Goal: Task Accomplishment & Management: Complete application form

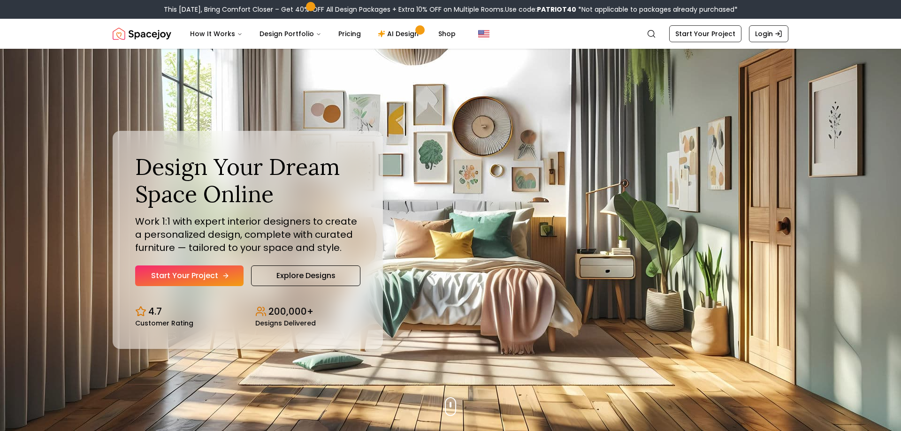
click at [183, 273] on link "Start Your Project" at bounding box center [189, 276] width 108 height 21
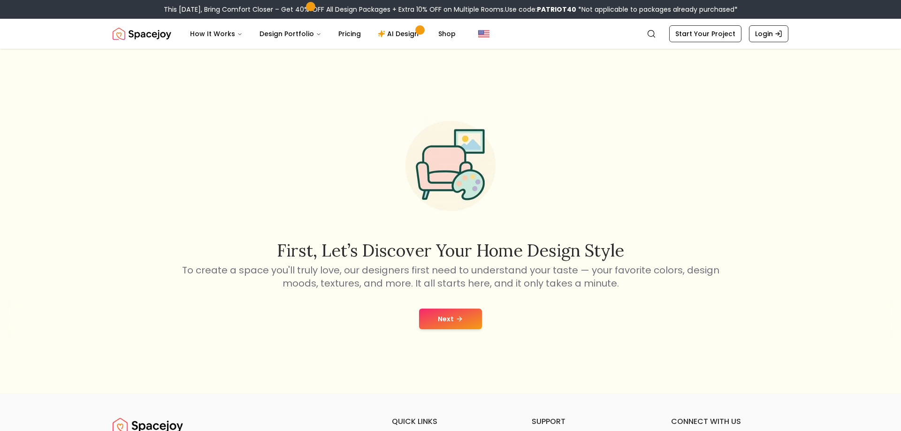
click at [455, 321] on button "Next" at bounding box center [450, 319] width 63 height 21
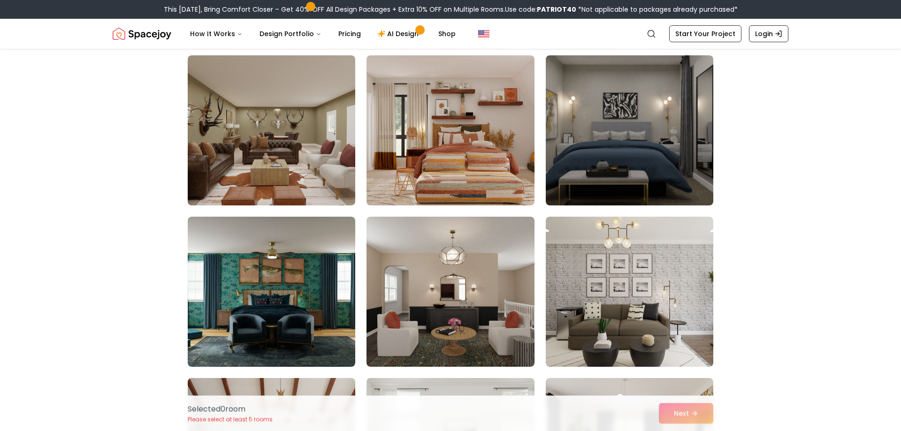
scroll to position [48, 0]
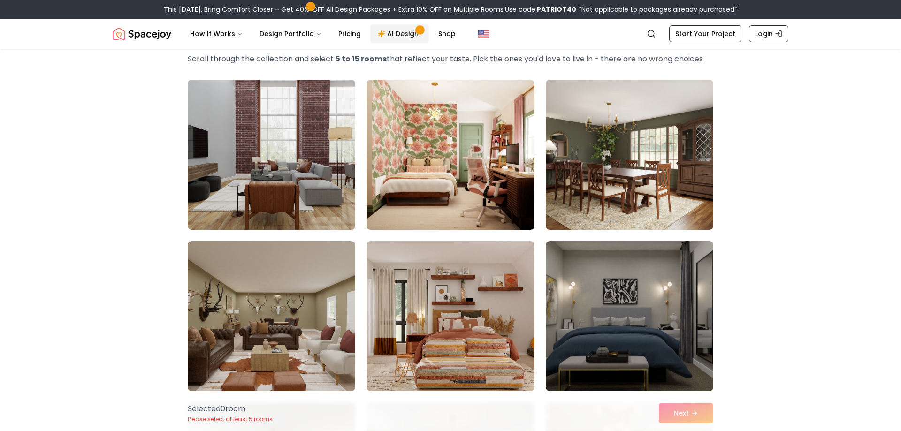
click at [403, 36] on link "AI Design" at bounding box center [399, 33] width 59 height 19
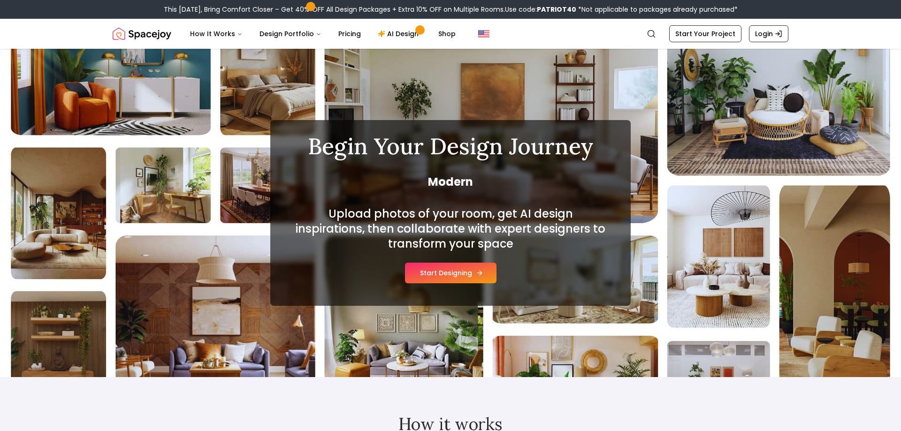
click at [444, 277] on button "Start Designing" at bounding box center [450, 273] width 91 height 21
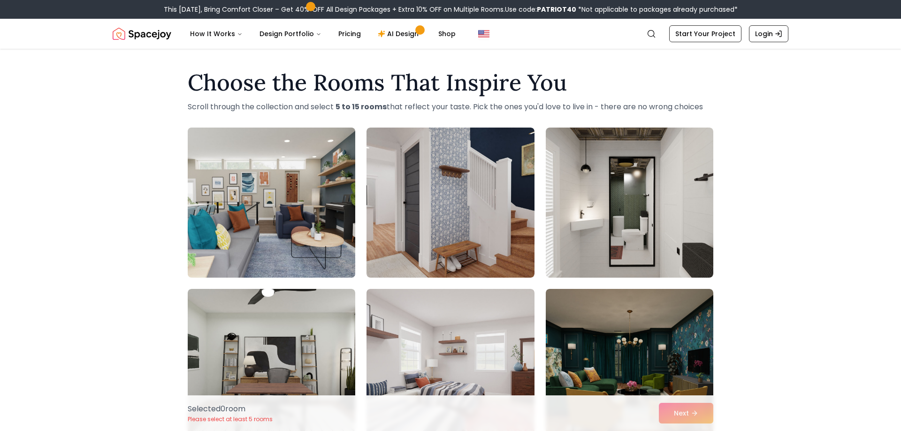
click at [299, 213] on img at bounding box center [271, 203] width 176 height 158
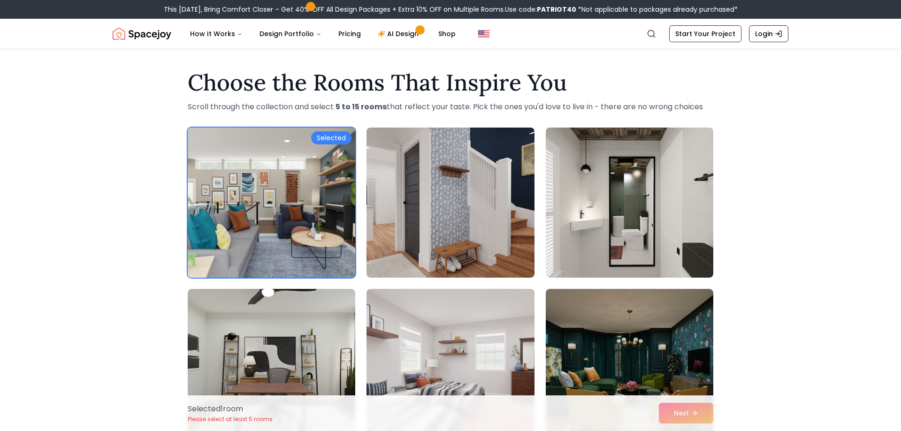
click at [300, 213] on img at bounding box center [271, 203] width 176 height 158
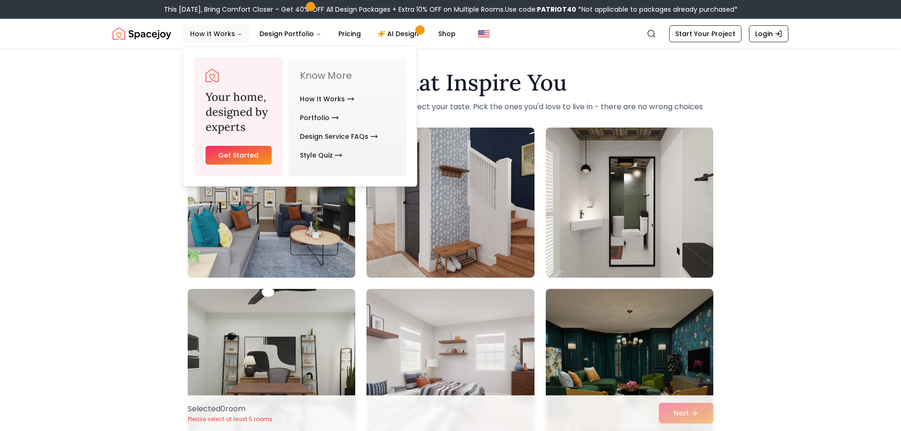
click at [231, 32] on button "How It Works" at bounding box center [216, 33] width 68 height 19
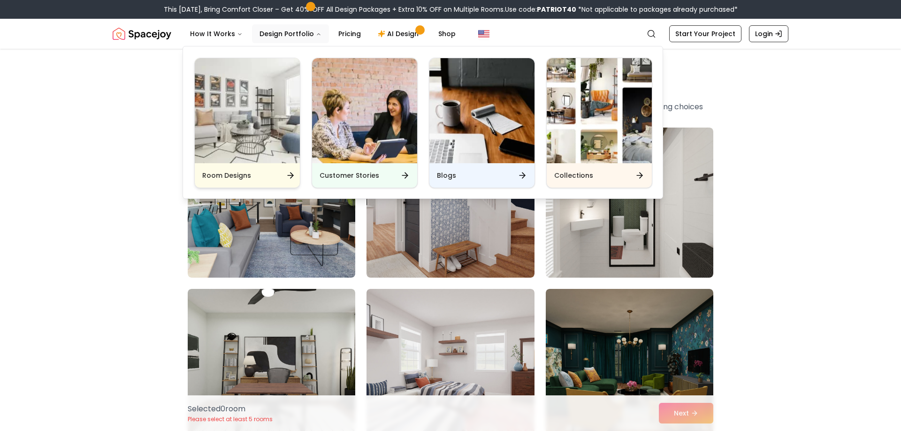
click at [279, 101] on img "Main" at bounding box center [247, 110] width 105 height 105
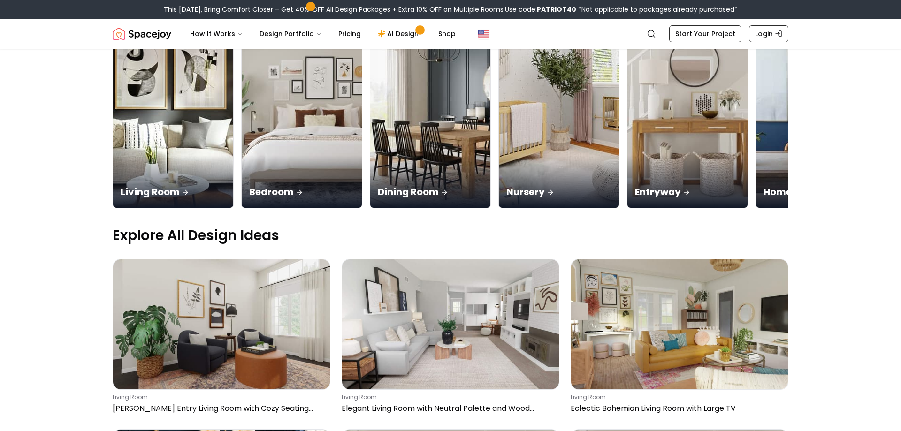
scroll to position [191, 0]
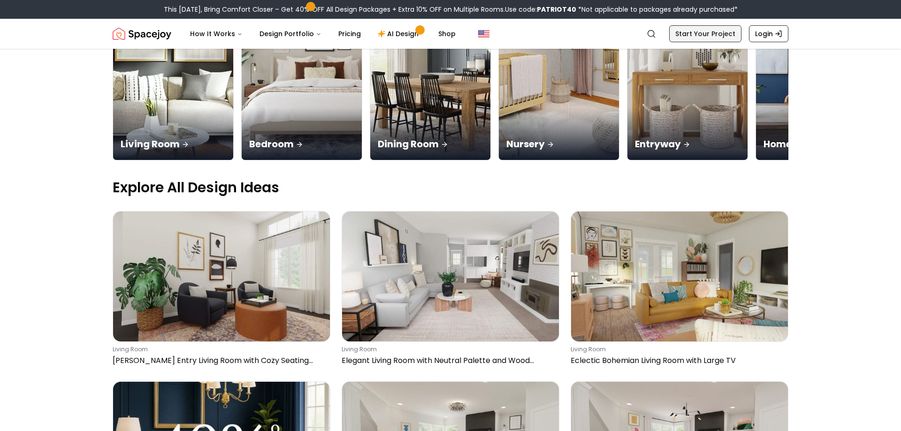
click at [708, 27] on link "Start Your Project" at bounding box center [705, 33] width 72 height 17
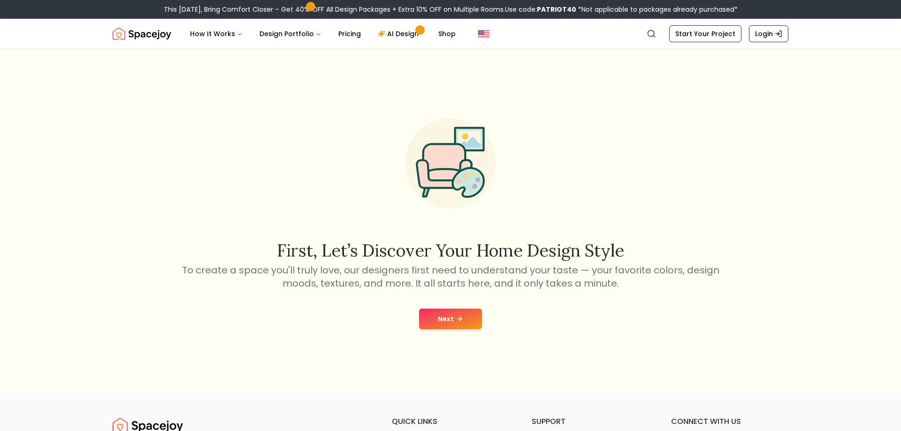
scroll to position [144, 0]
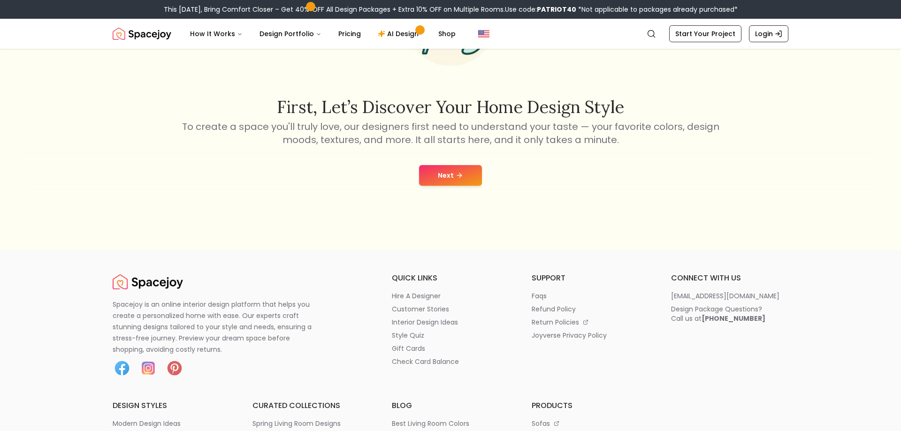
click at [461, 173] on icon at bounding box center [459, 176] width 8 height 8
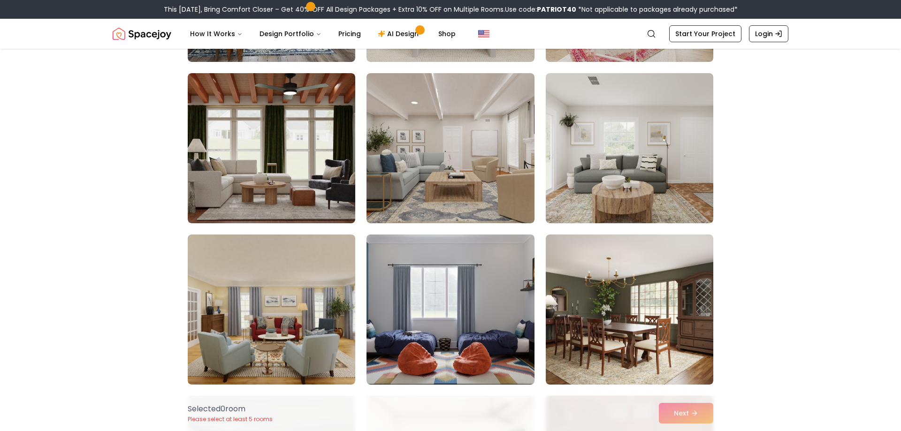
scroll to position [1101, 0]
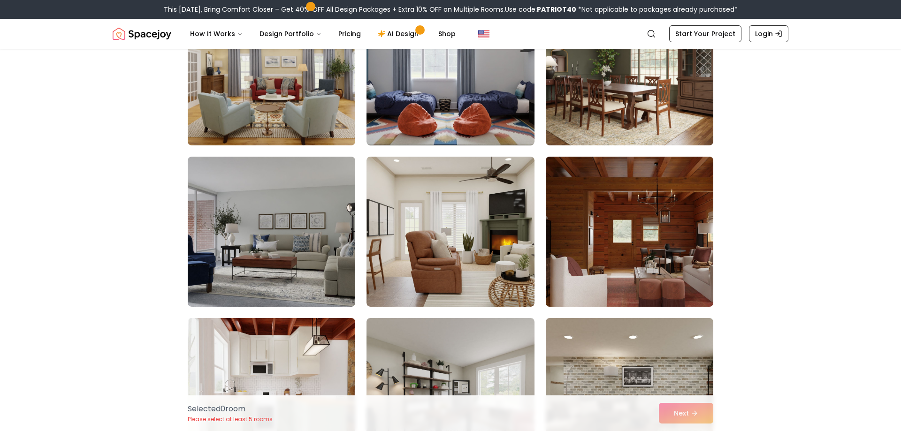
click at [638, 230] on img at bounding box center [629, 232] width 176 height 158
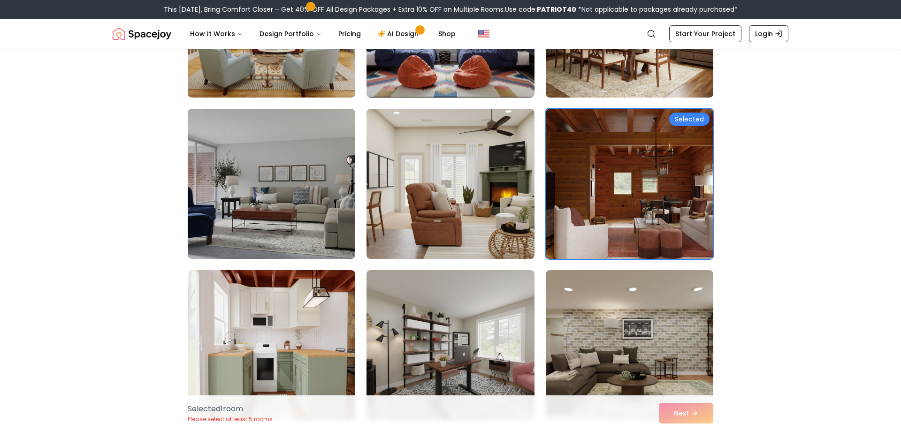
scroll to position [1388, 0]
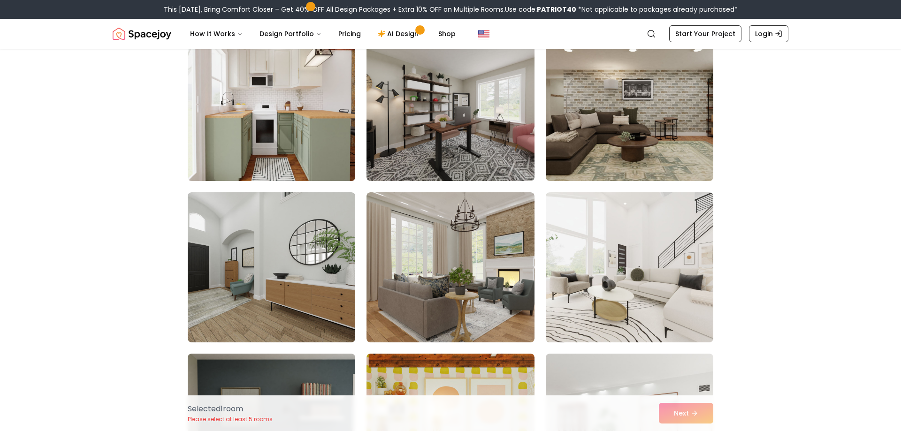
click at [256, 125] on img at bounding box center [271, 106] width 176 height 158
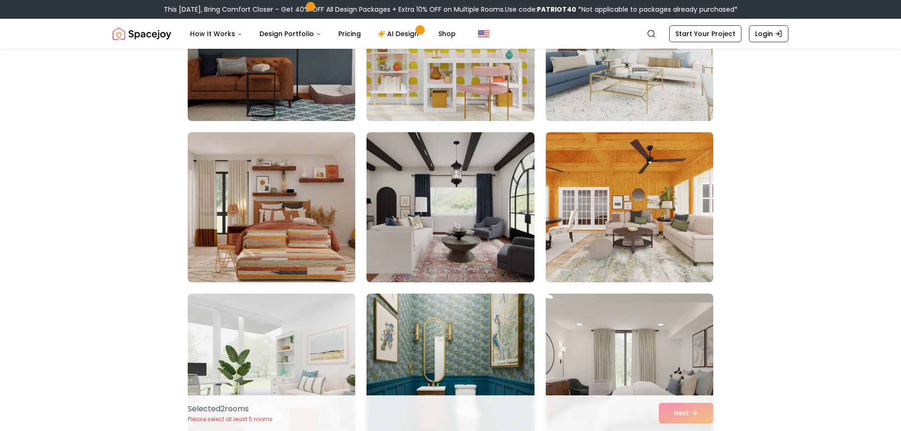
scroll to position [1914, 0]
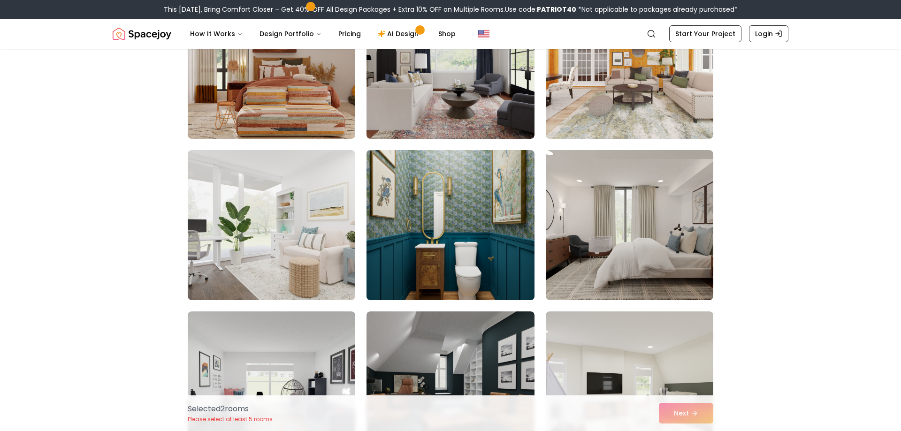
click at [471, 204] on img at bounding box center [450, 225] width 176 height 158
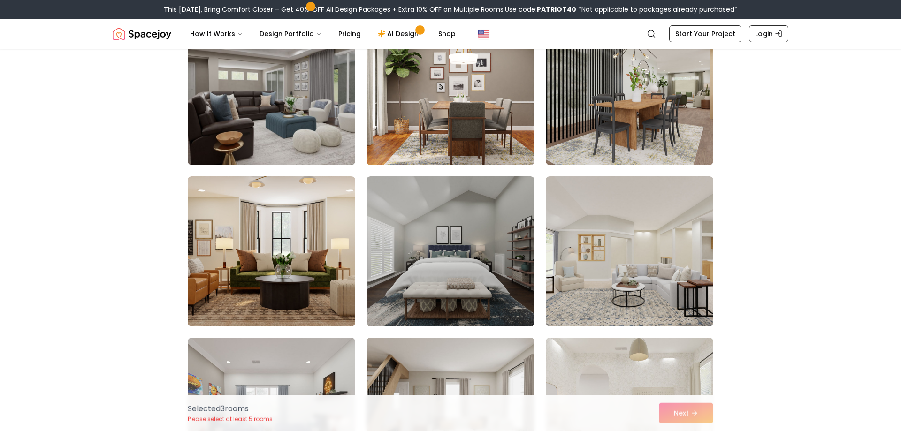
scroll to position [2536, 0]
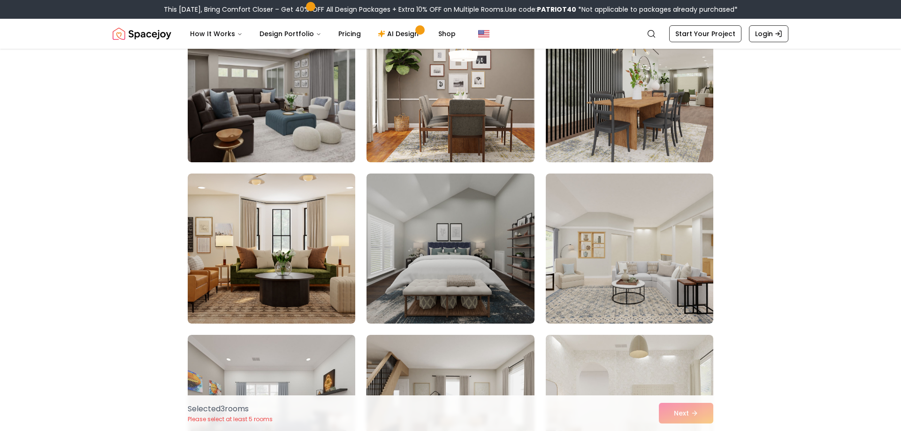
click at [576, 129] on img at bounding box center [629, 87] width 176 height 158
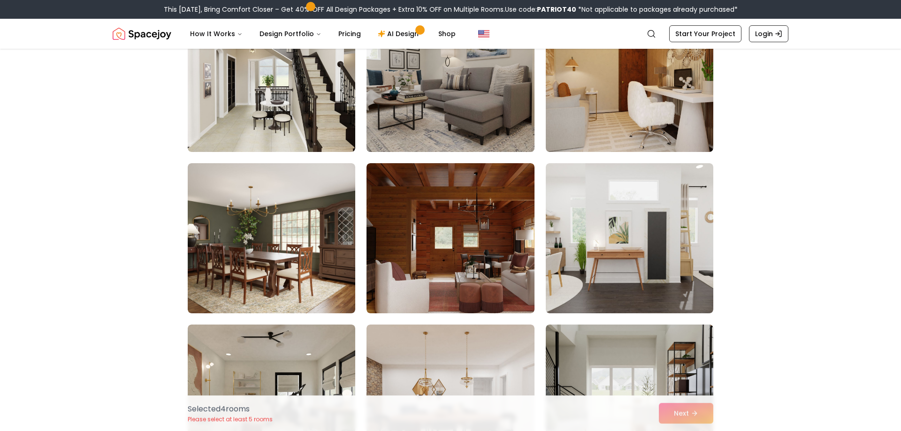
scroll to position [3254, 0]
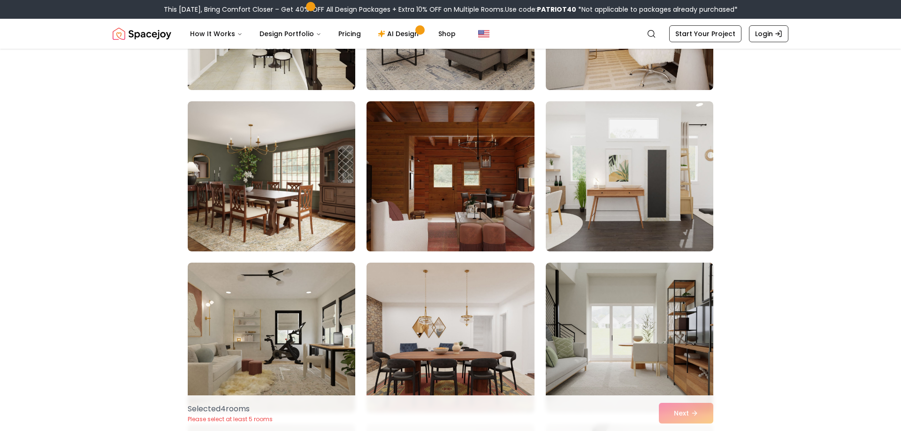
click at [467, 224] on img at bounding box center [450, 177] width 176 height 158
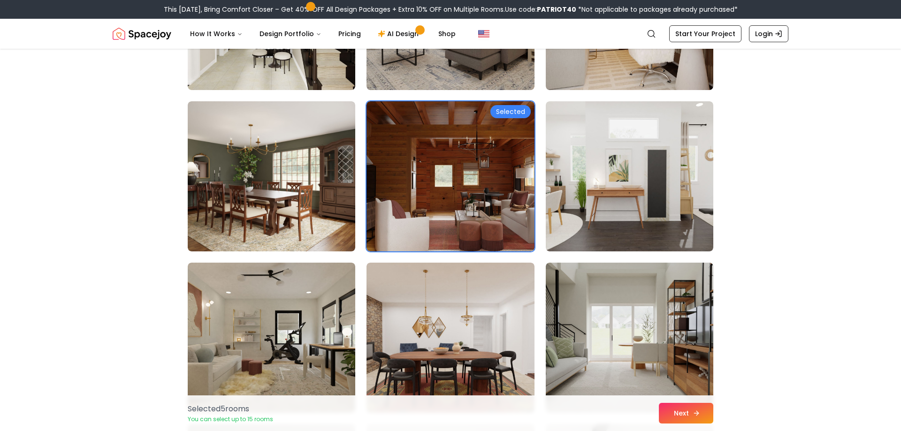
click at [678, 410] on button "Next" at bounding box center [686, 413] width 54 height 21
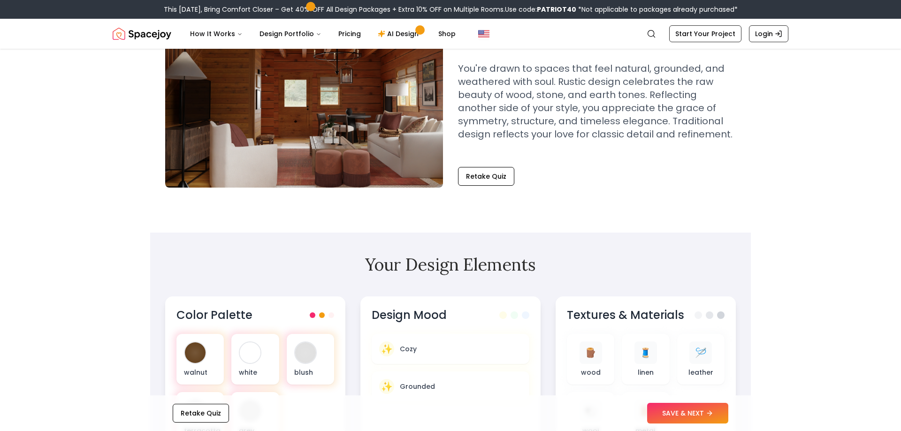
scroll to position [191, 0]
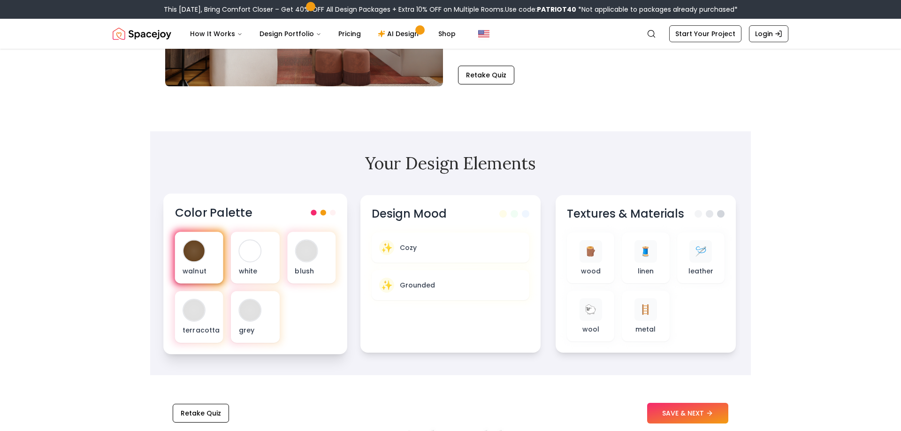
click at [189, 253] on div at bounding box center [193, 251] width 21 height 21
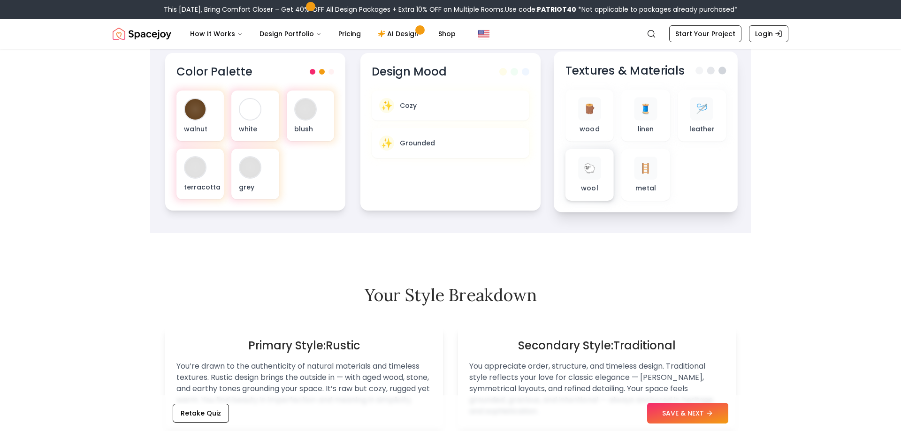
scroll to position [335, 0]
click at [594, 119] on div "🪵" at bounding box center [589, 107] width 23 height 23
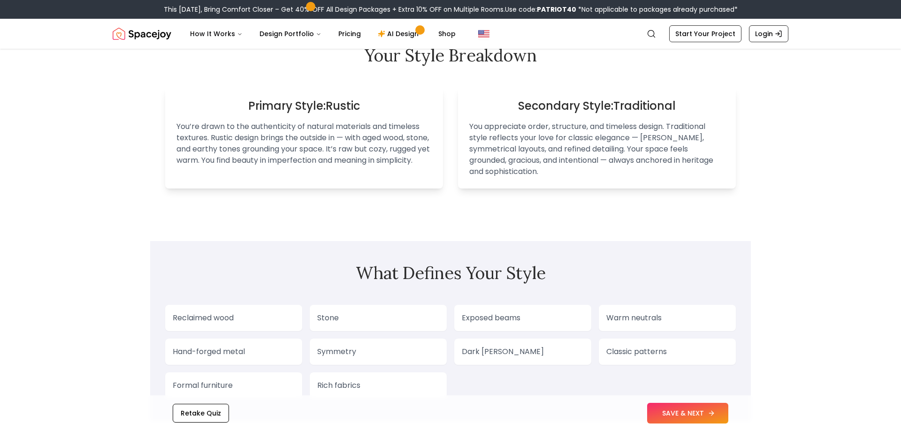
scroll to position [622, 0]
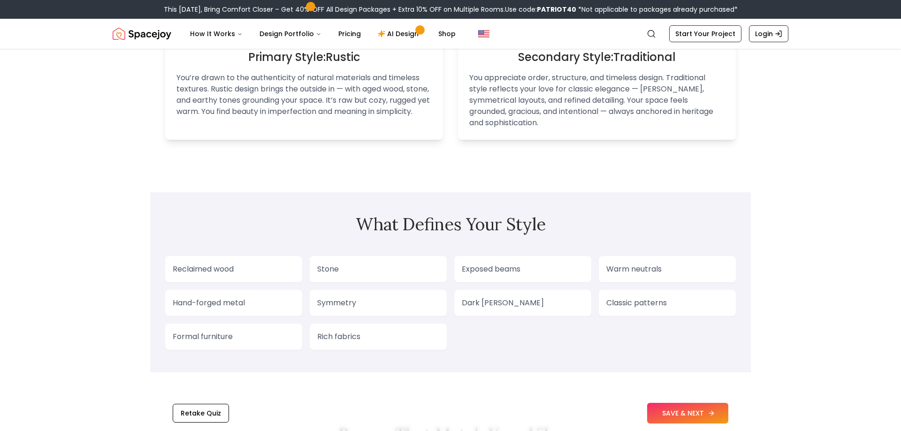
click at [676, 410] on button "SAVE & NEXT" at bounding box center [687, 413] width 81 height 21
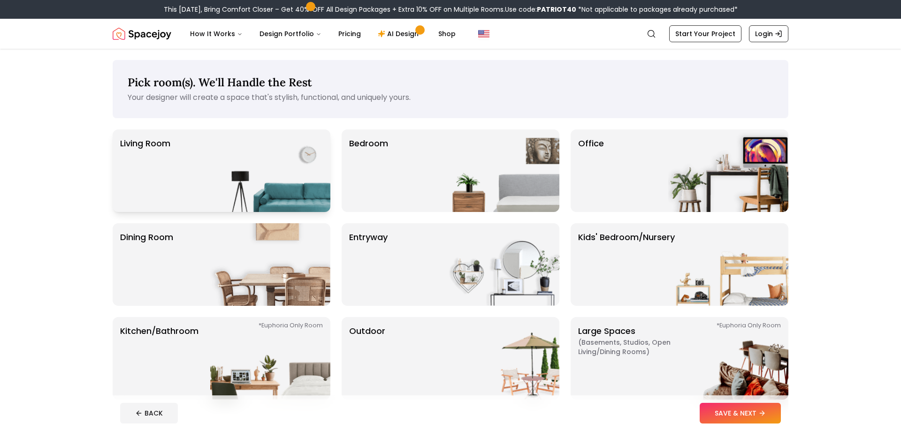
click at [272, 143] on img at bounding box center [270, 170] width 120 height 83
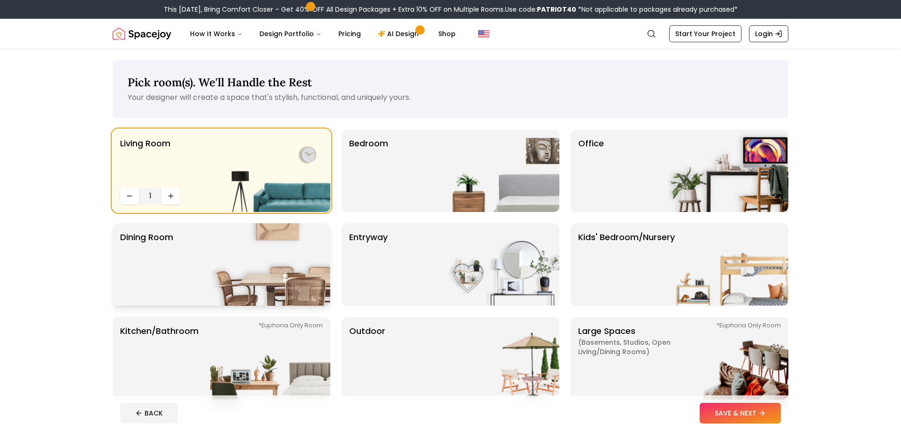
click at [223, 245] on img at bounding box center [270, 264] width 120 height 83
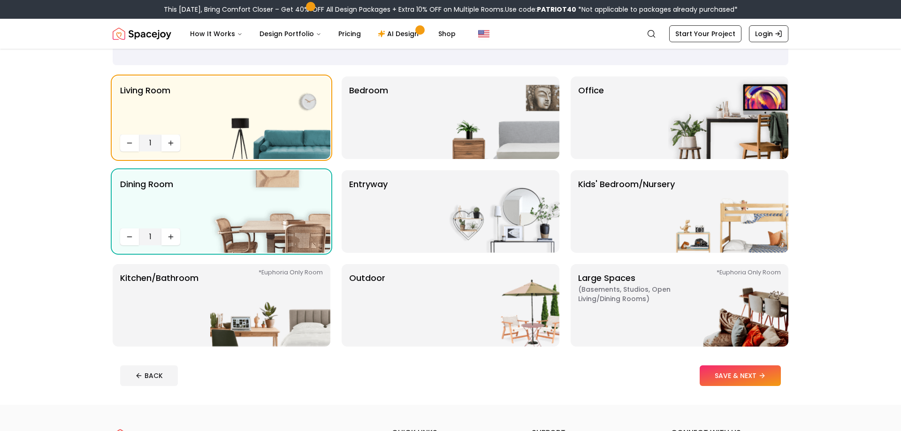
scroll to position [96, 0]
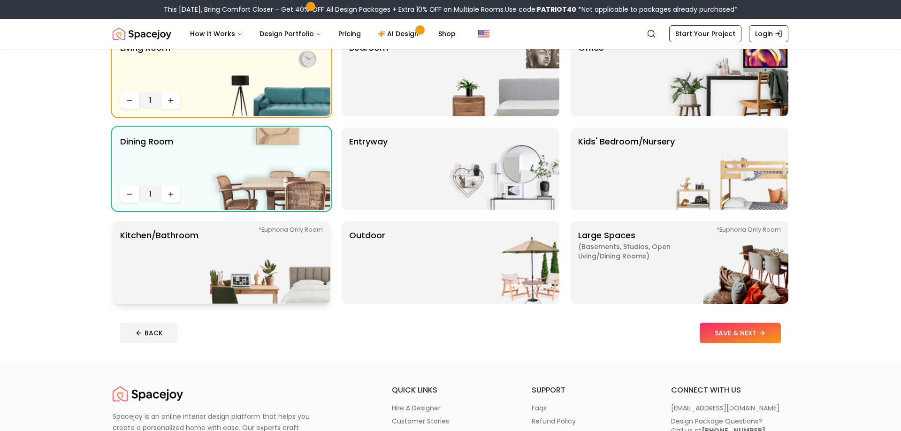
click at [229, 265] on img at bounding box center [270, 262] width 120 height 83
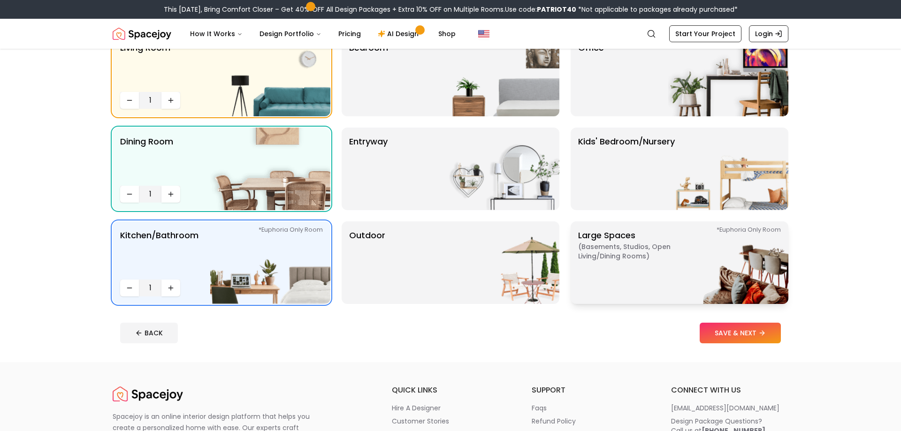
click at [656, 279] on p "Large Spaces ( Basements, Studios, Open living/dining rooms ) *Euphoria Only Ro…" at bounding box center [636, 263] width 117 height 68
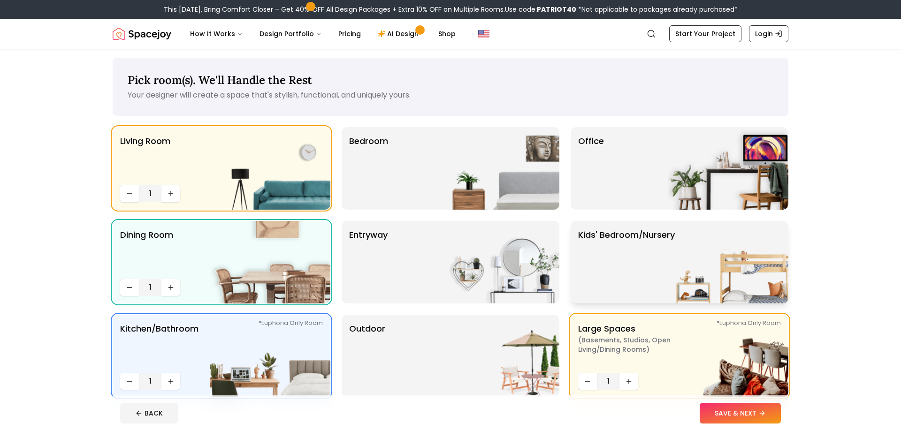
scroll to position [0, 0]
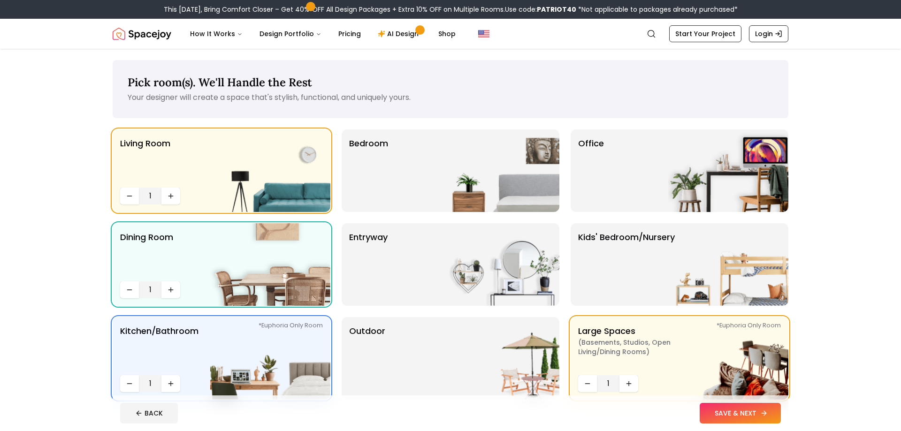
click at [760, 412] on icon at bounding box center [764, 414] width 8 height 8
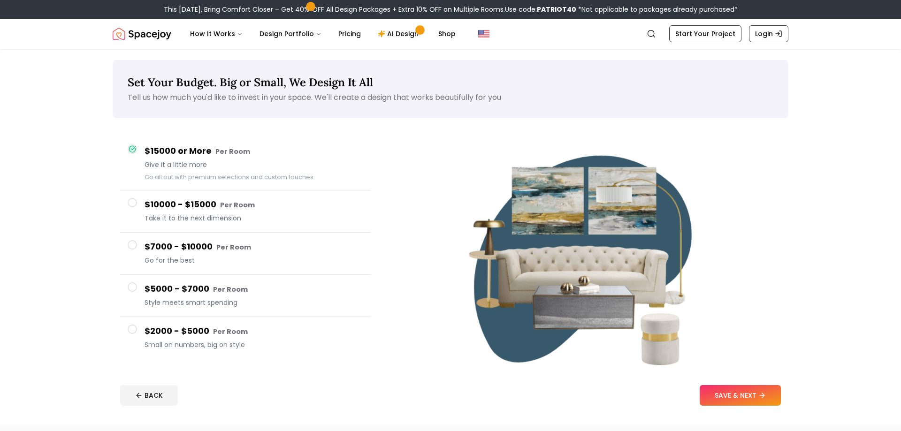
click at [147, 329] on h4 "$2000 - $5000 Per Room" at bounding box center [253, 332] width 219 height 14
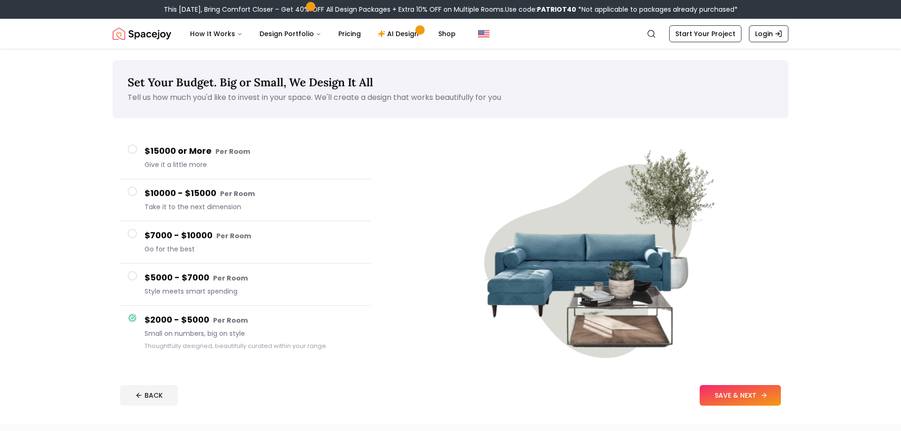
click at [714, 395] on button "SAVE & NEXT" at bounding box center [739, 395] width 81 height 21
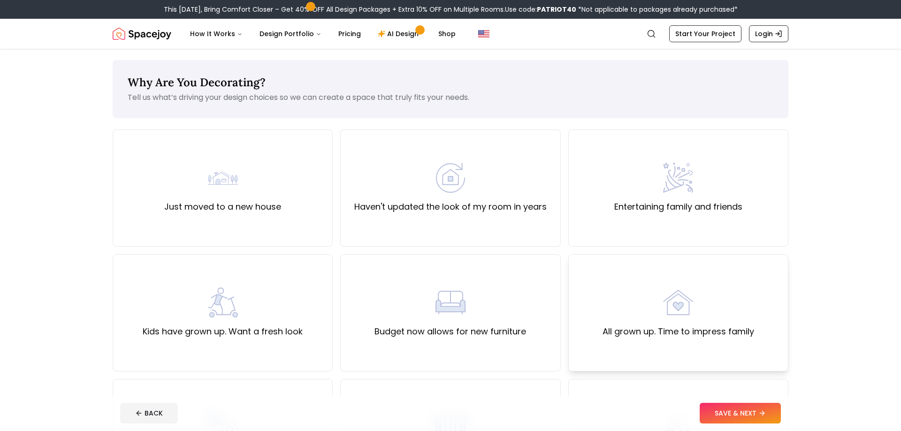
scroll to position [191, 0]
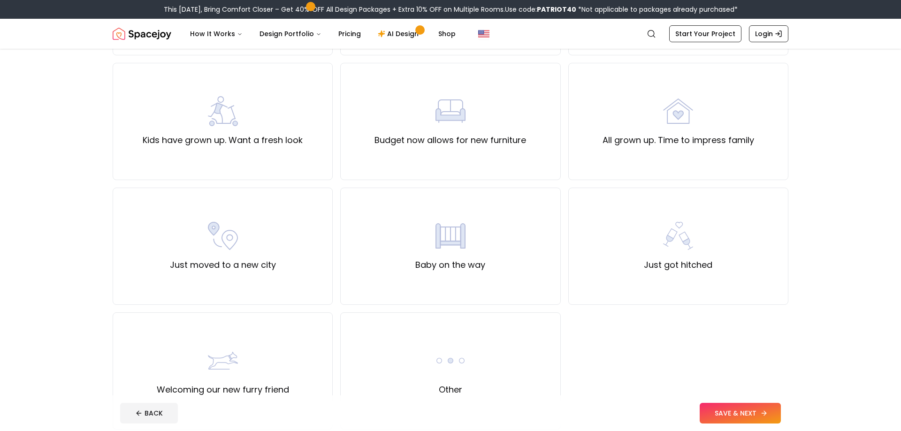
click at [747, 416] on button "SAVE & NEXT" at bounding box center [739, 413] width 81 height 21
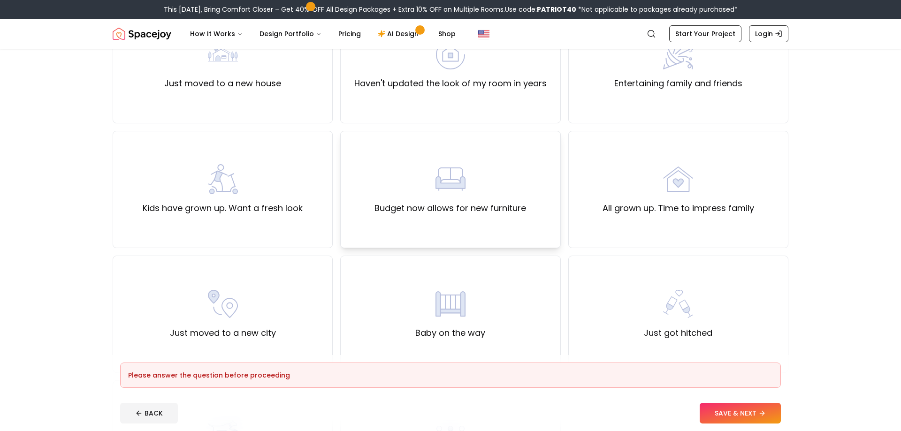
scroll to position [0, 0]
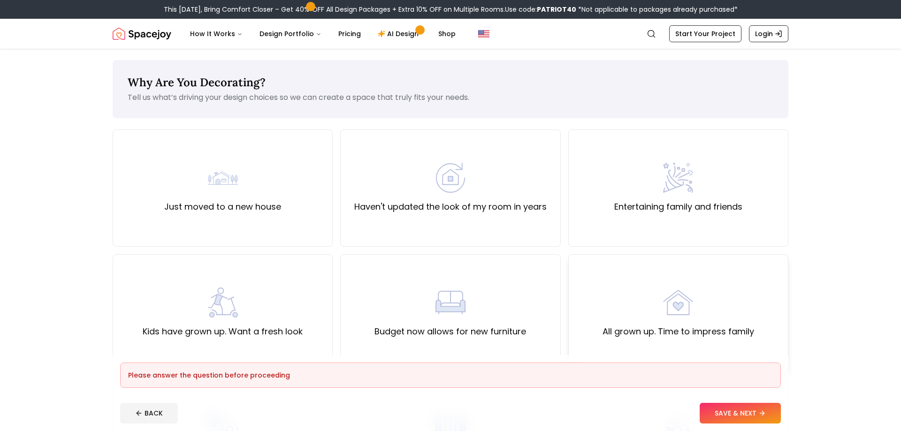
click at [676, 295] on img at bounding box center [678, 303] width 30 height 30
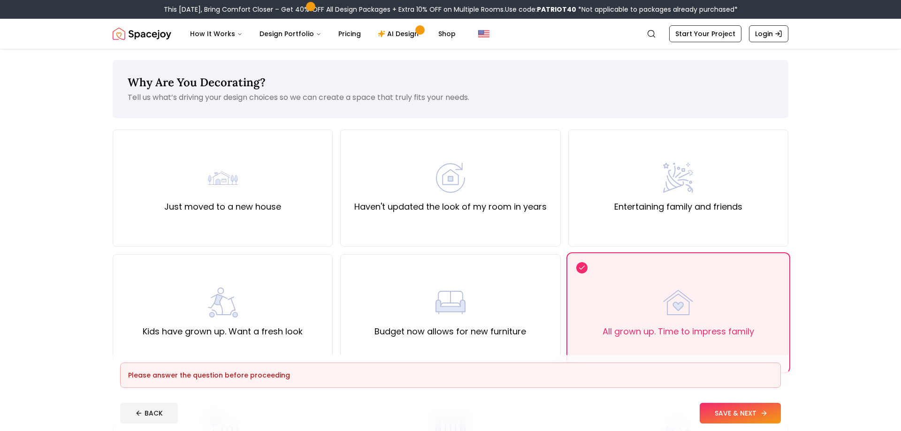
click at [732, 409] on button "SAVE & NEXT" at bounding box center [739, 413] width 81 height 21
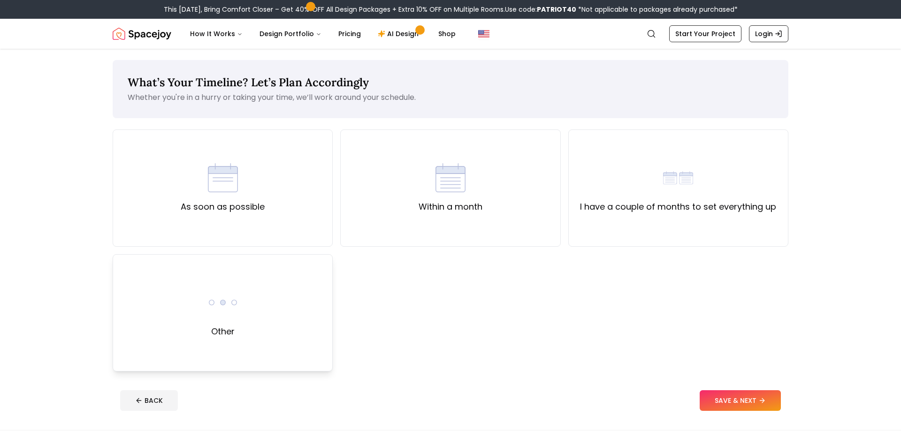
click at [255, 287] on div "Other" at bounding box center [223, 312] width 220 height 117
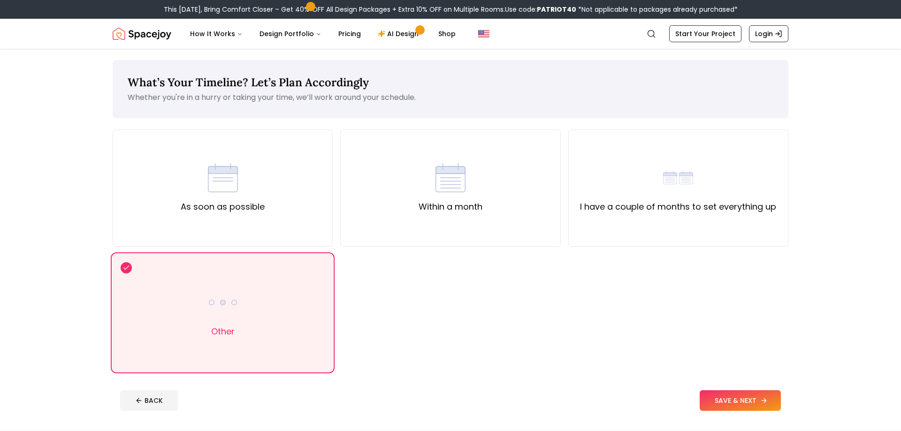
click at [751, 396] on button "SAVE & NEXT" at bounding box center [739, 400] width 81 height 21
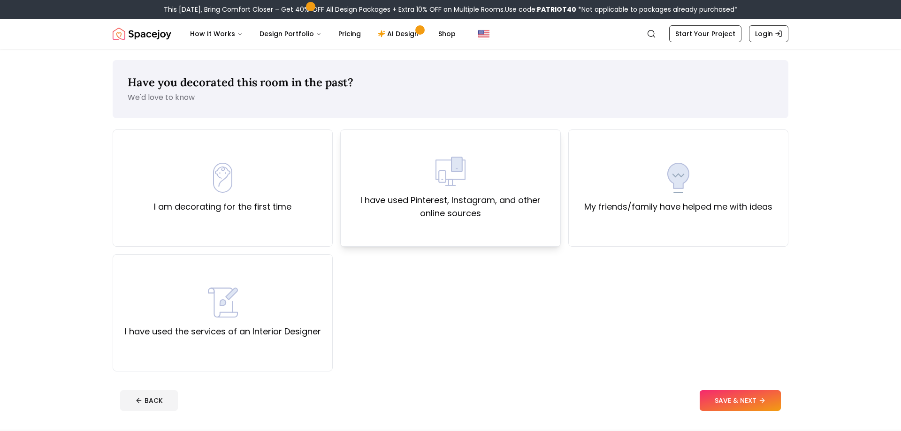
click at [426, 184] on div "I have used Pinterest, Instagram, and other online sources" at bounding box center [450, 188] width 204 height 64
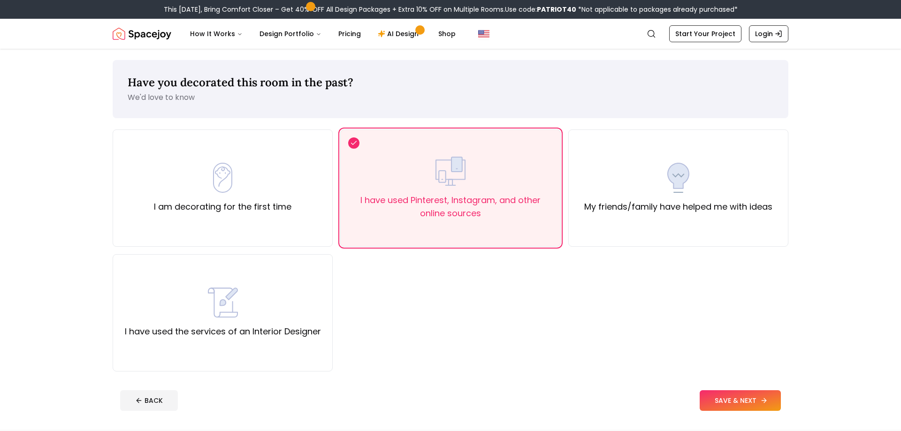
click at [757, 396] on button "SAVE & NEXT" at bounding box center [739, 400] width 81 height 21
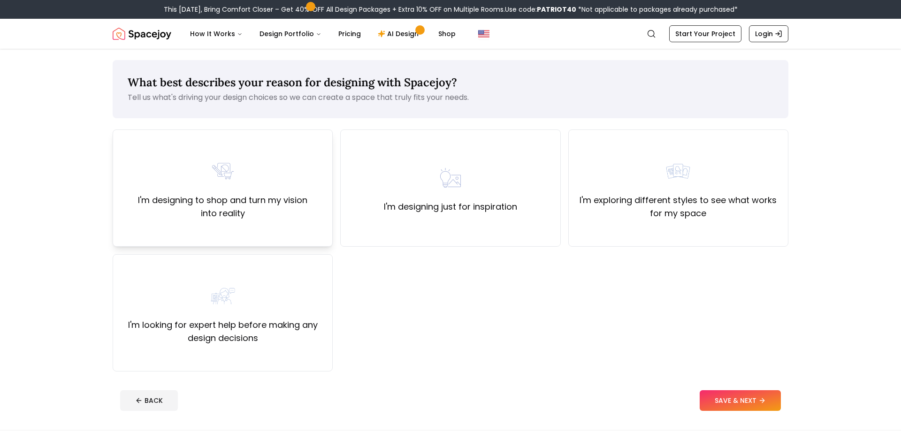
click at [243, 204] on label "I'm designing to shop and turn my vision into reality" at bounding box center [223, 207] width 204 height 26
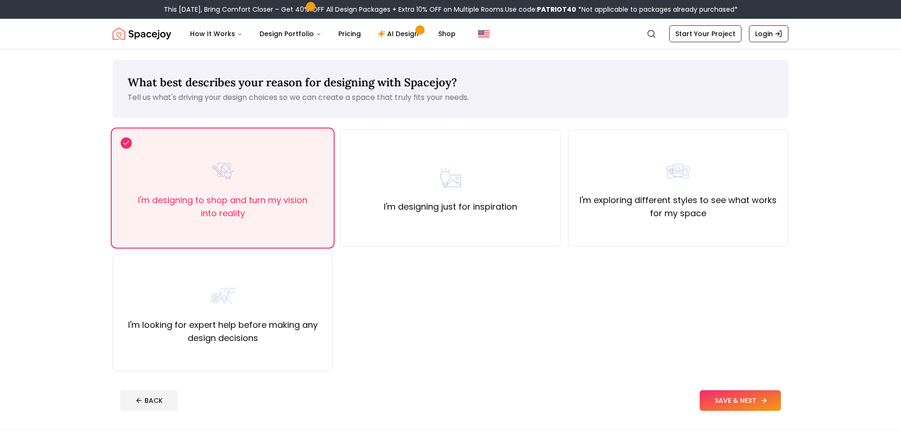
click at [748, 395] on button "SAVE & NEXT" at bounding box center [739, 400] width 81 height 21
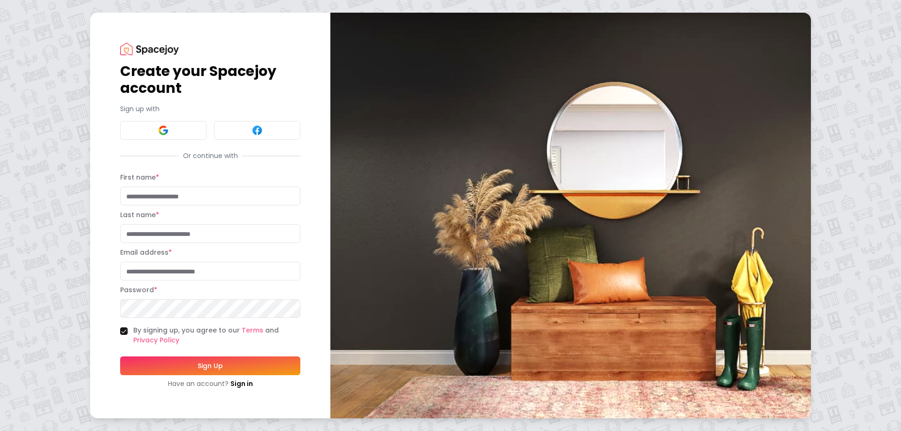
drag, startPoint x: 830, startPoint y: 53, endPoint x: 674, endPoint y: 40, distance: 156.7
click at [815, 53] on div "Create your Spacejoy account Sign up with Or continue with First name * Last na…" at bounding box center [450, 215] width 901 height 431
